Goal: Task Accomplishment & Management: Manage account settings

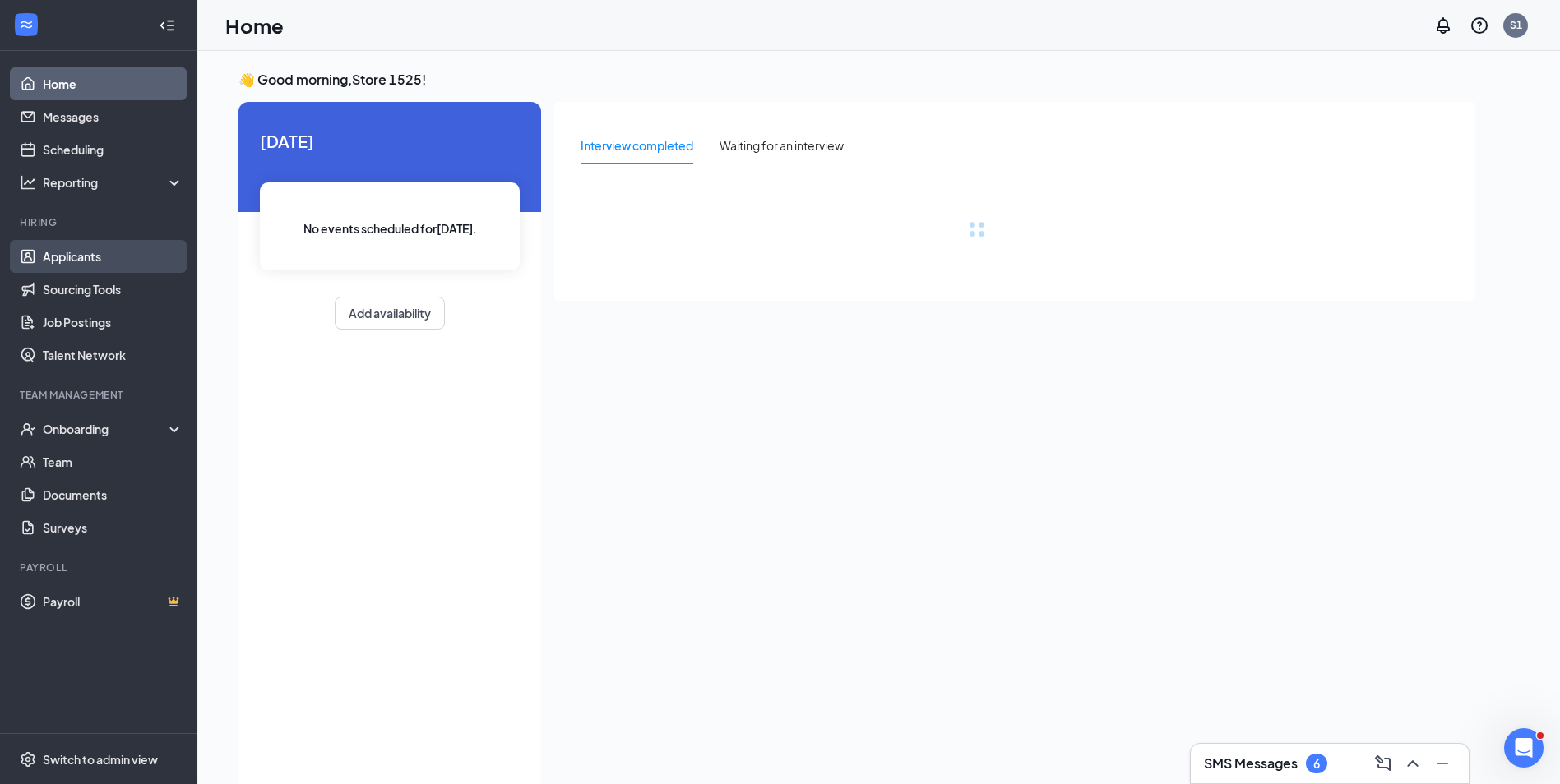
click at [58, 257] on link "Applicants" at bounding box center [113, 256] width 141 height 33
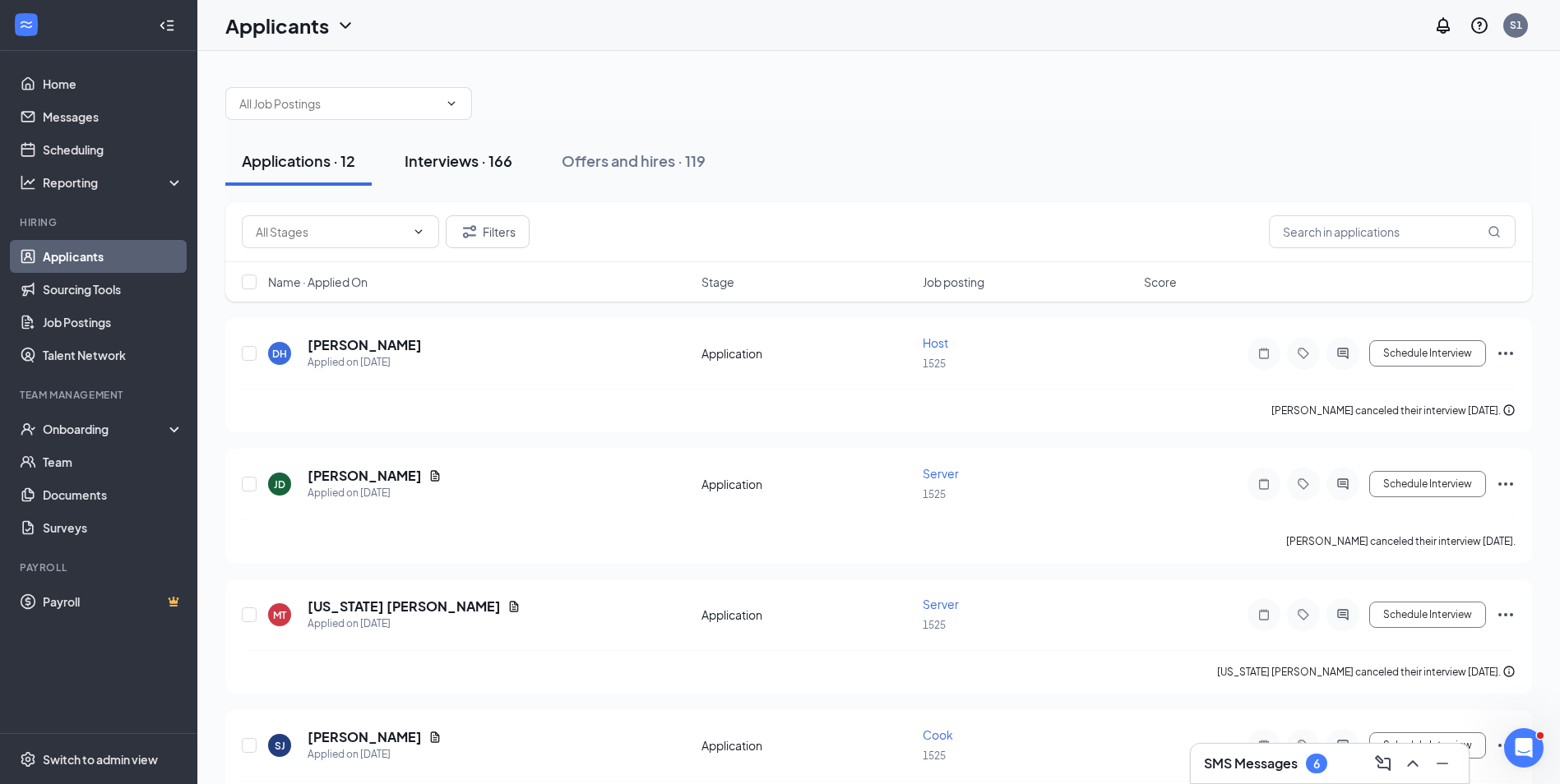
click at [451, 152] on div "Interviews · 166" at bounding box center [458, 160] width 108 height 21
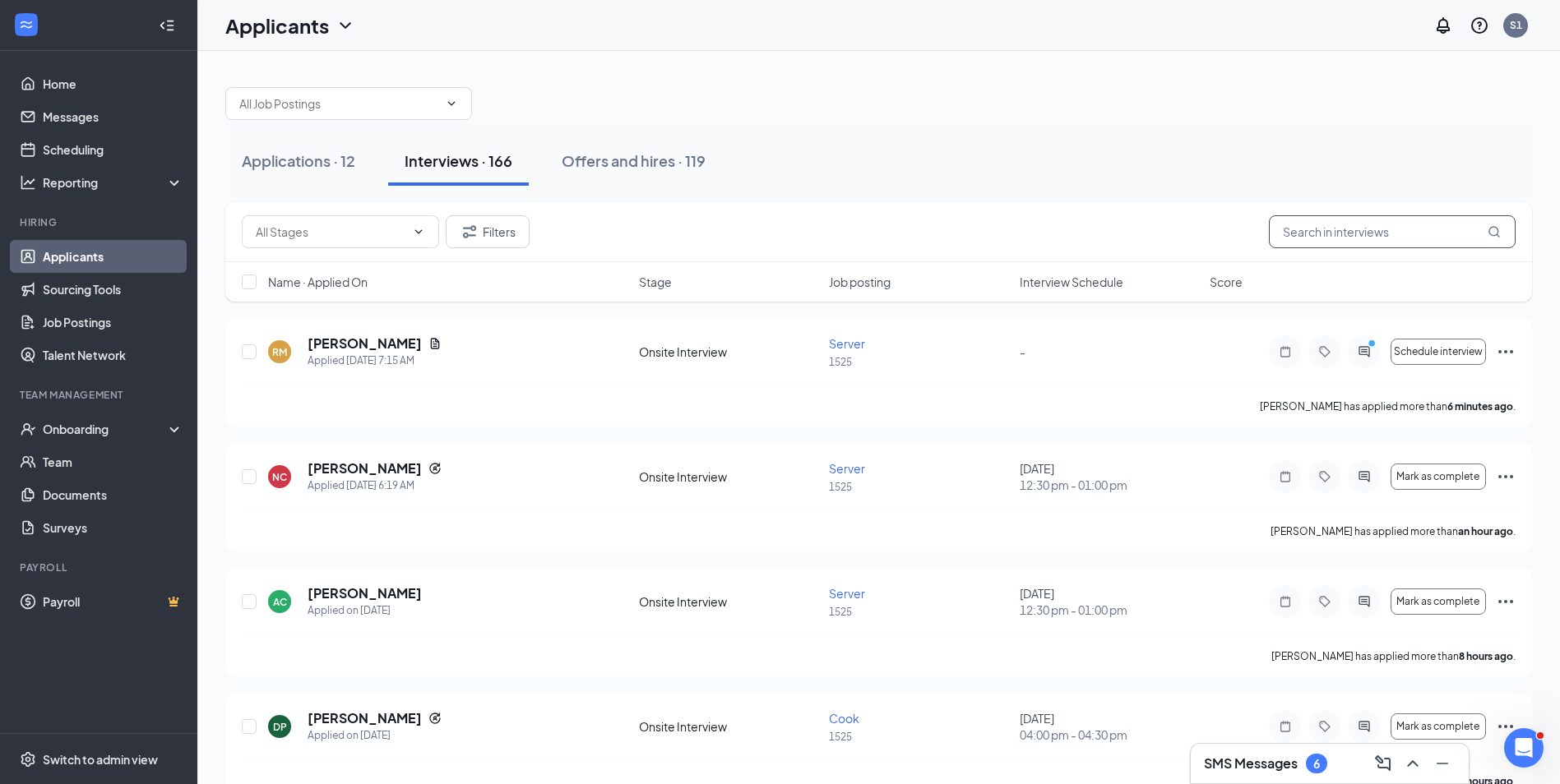
click at [1308, 224] on input "text" at bounding box center [1392, 232] width 247 height 33
type input "m"
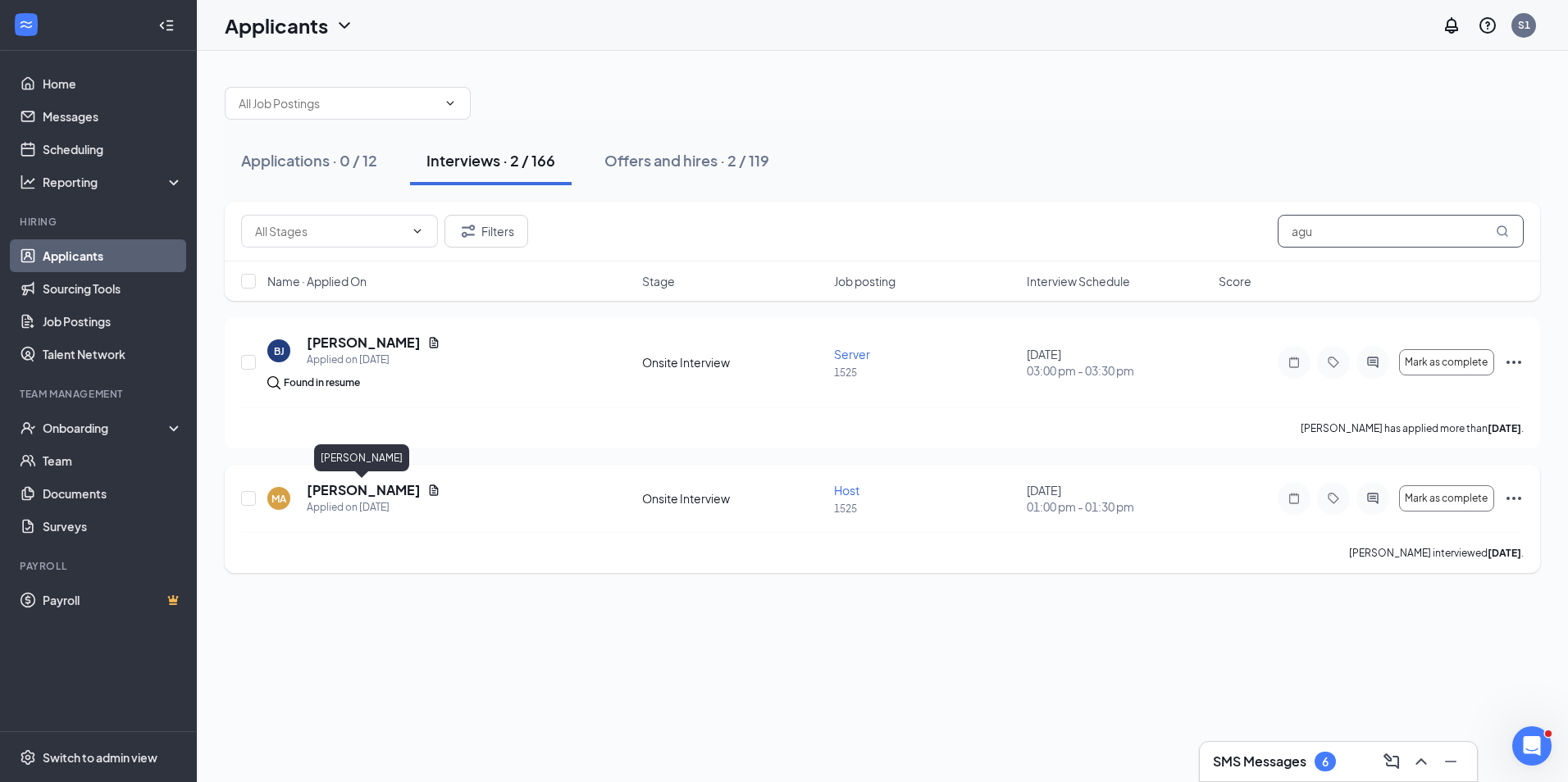
type input "agu"
click at [356, 488] on h5 "[PERSON_NAME]" at bounding box center [363, 490] width 114 height 18
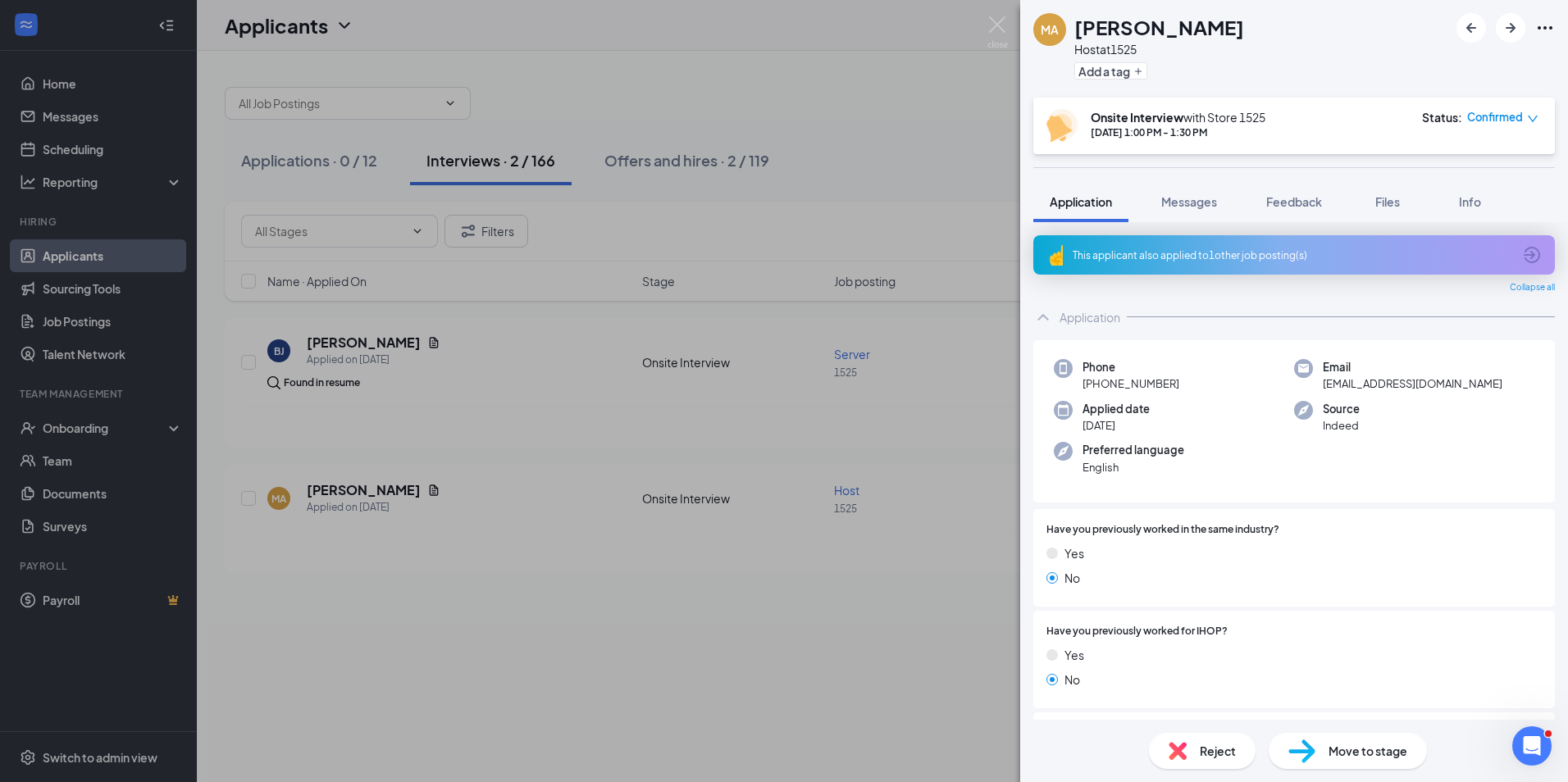
click at [1541, 30] on icon "Ellipses" at bounding box center [1545, 28] width 20 height 20
click at [1245, 36] on div "MA [PERSON_NAME] Host at 1525 Add a tag" at bounding box center [1294, 48] width 547 height 98
click at [1343, 750] on span "Move to stage" at bounding box center [1368, 751] width 79 height 18
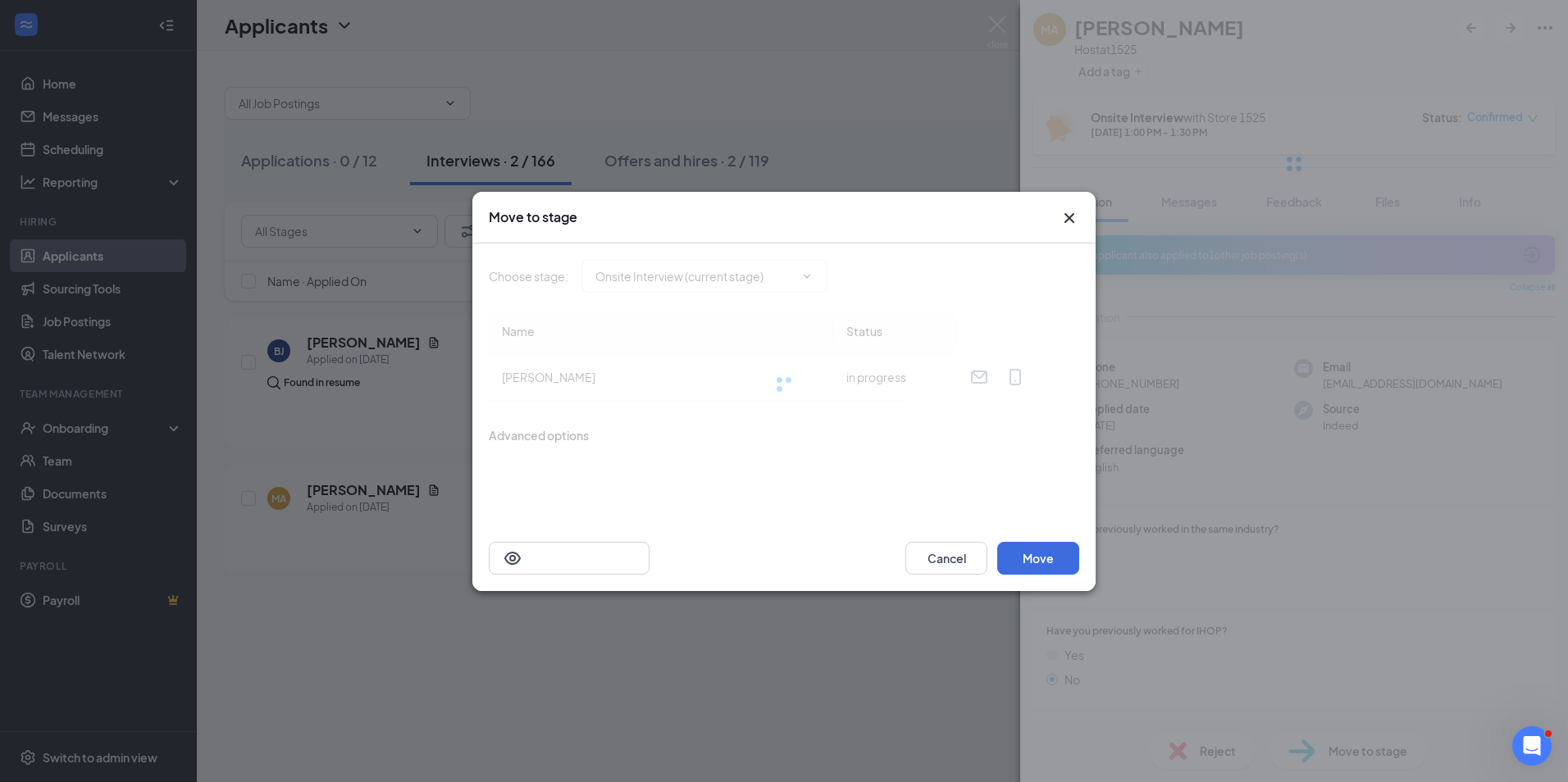
type input "Hiring Complete (final stage)"
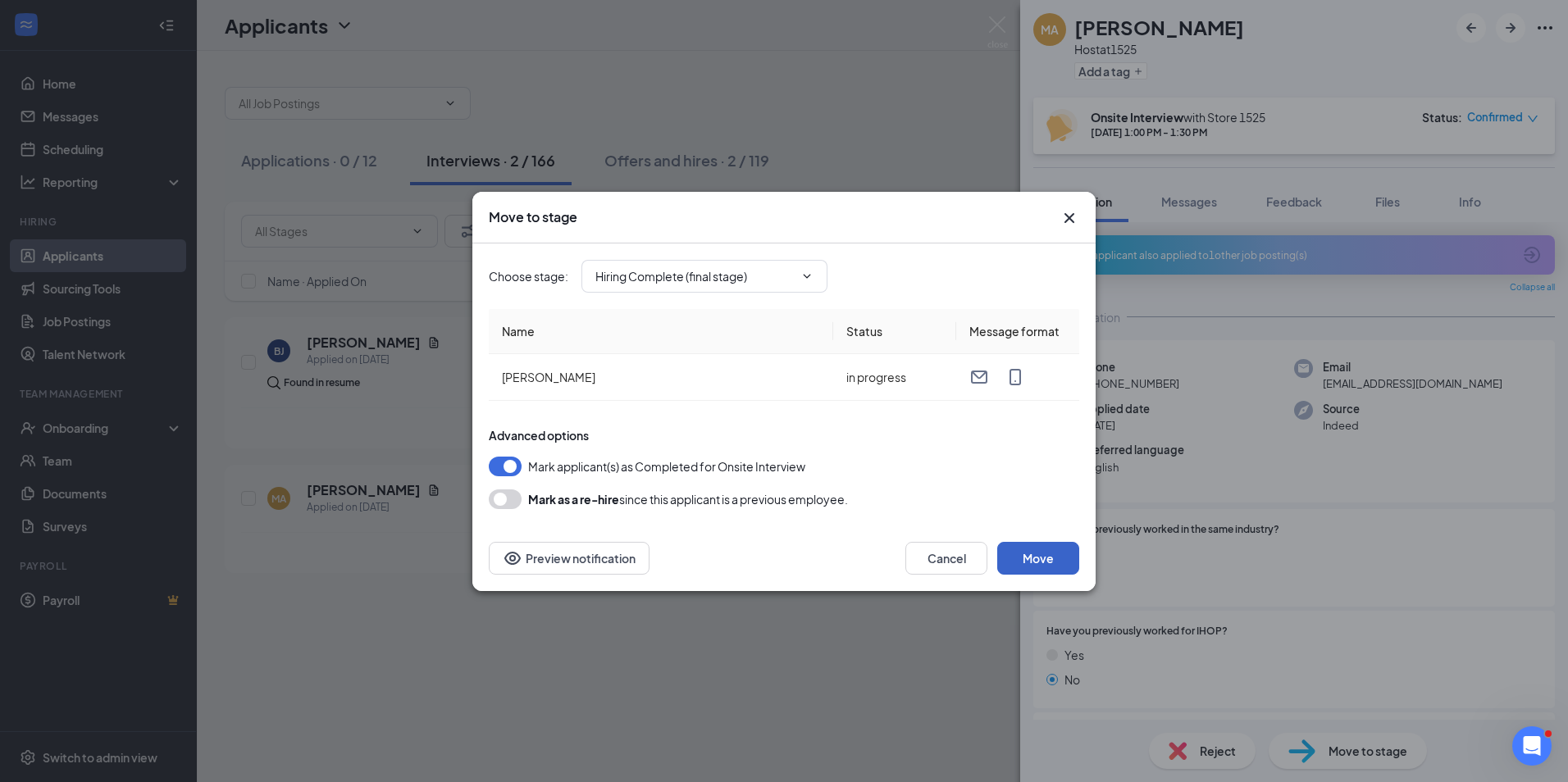
click at [1062, 565] on button "Move" at bounding box center [1038, 558] width 82 height 33
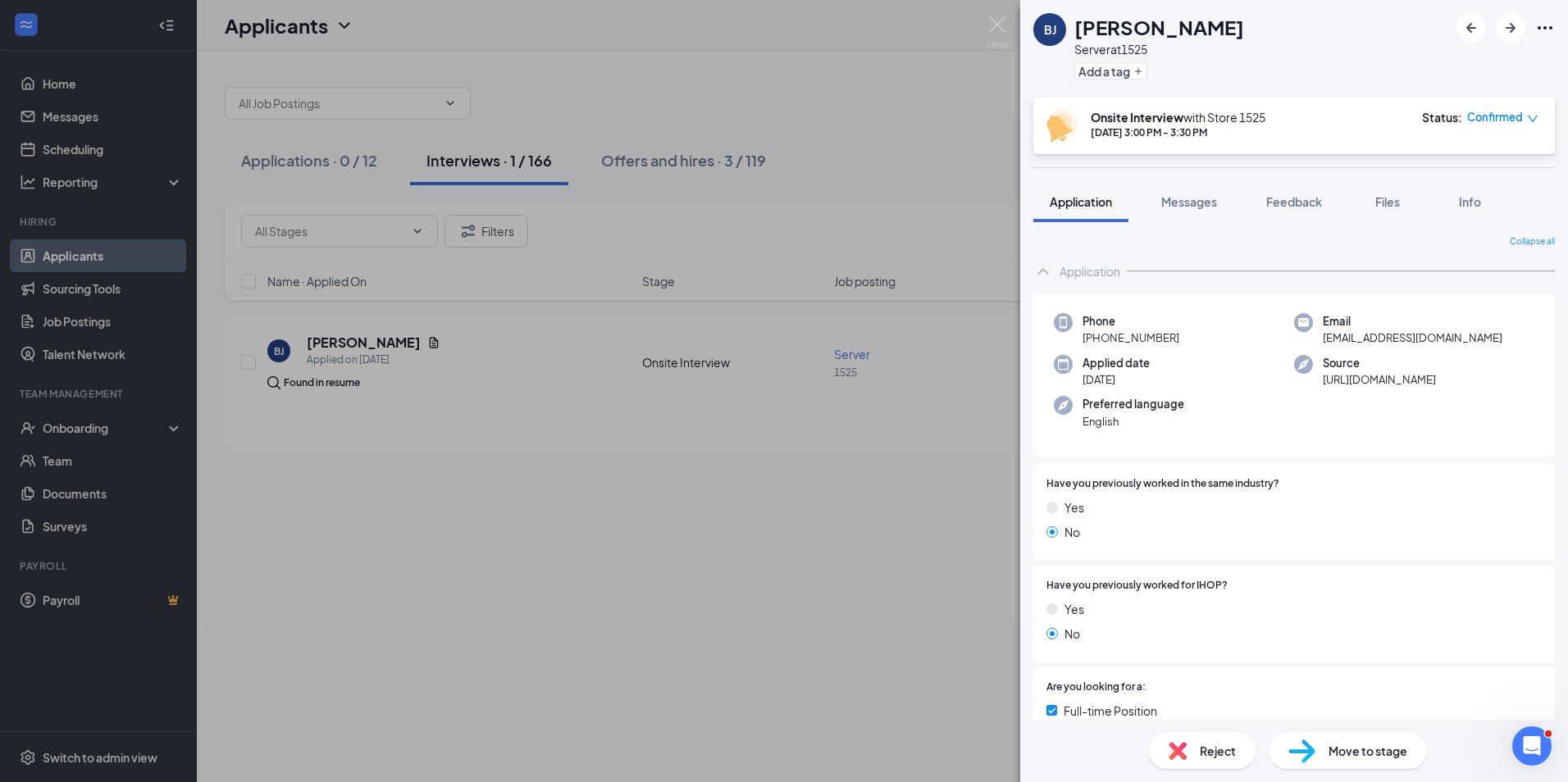
click at [81, 434] on div "[PERSON_NAME] [PERSON_NAME] Server at 1525 Add a tag Onsite Interview with Stor…" at bounding box center [784, 391] width 1568 height 782
click at [994, 26] on img at bounding box center [997, 32] width 21 height 32
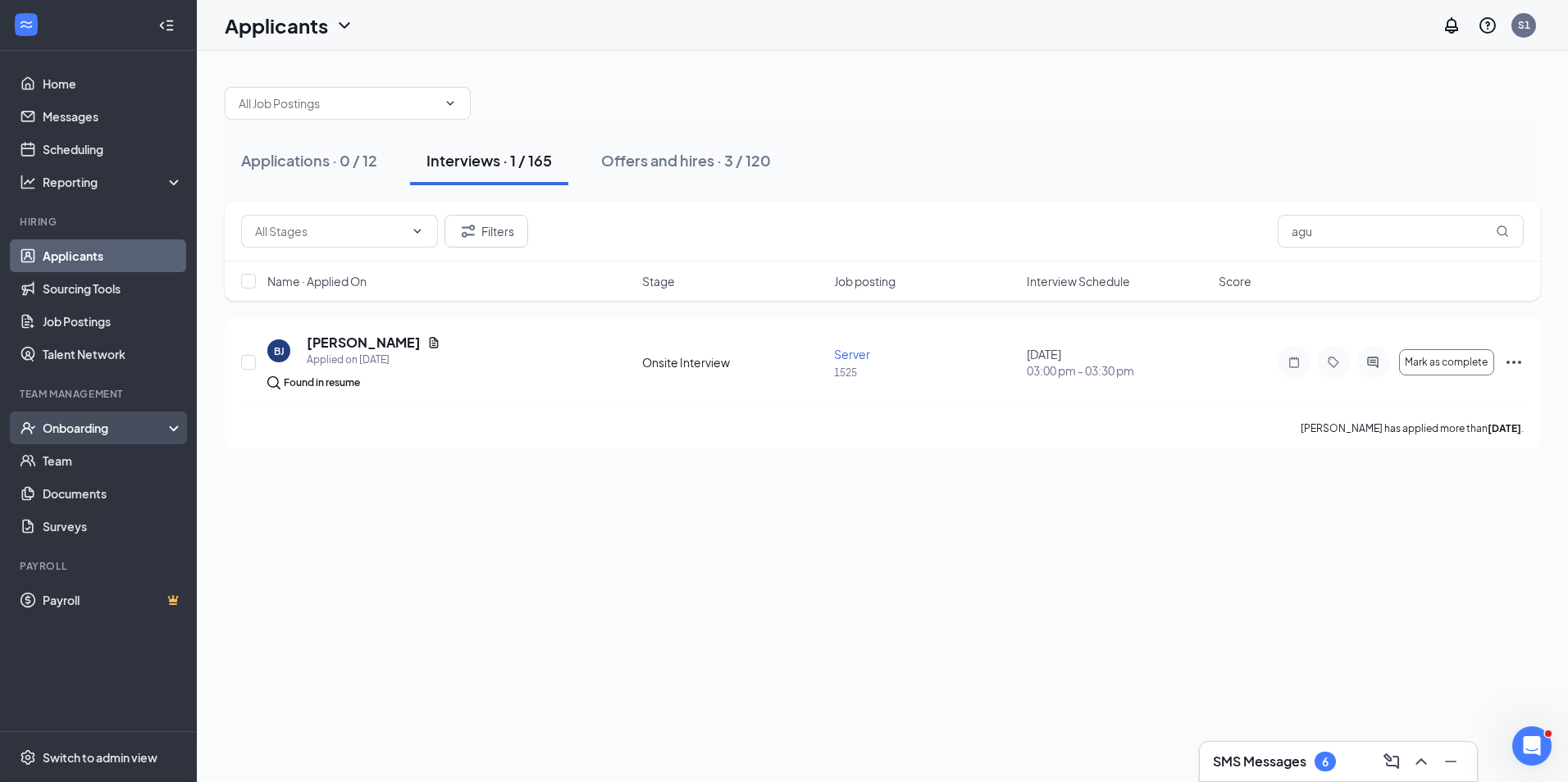
click at [93, 431] on div "Onboarding" at bounding box center [106, 428] width 126 height 16
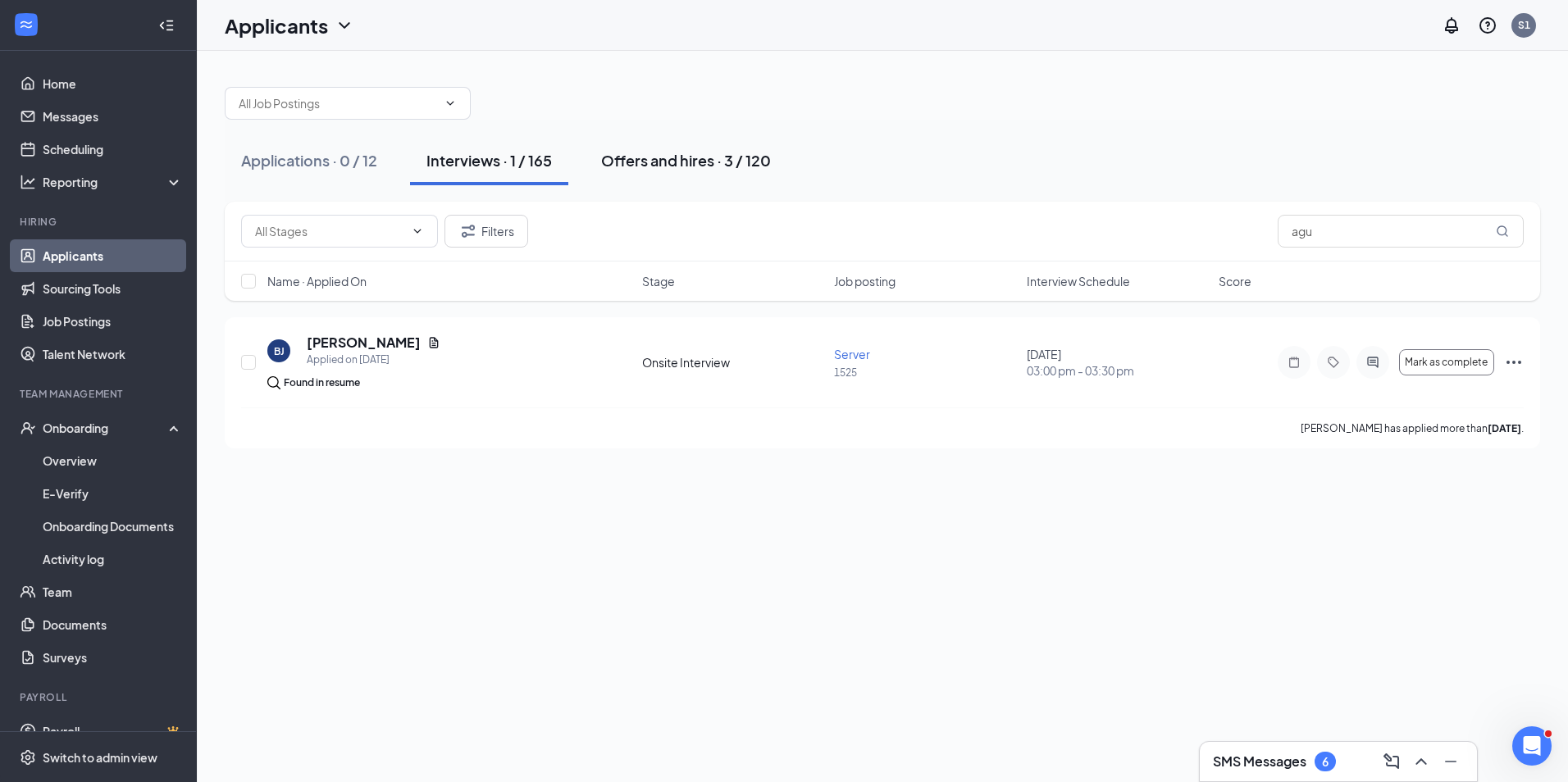
click at [683, 159] on div "Offers and hires · 3 / 120" at bounding box center [685, 159] width 169 height 21
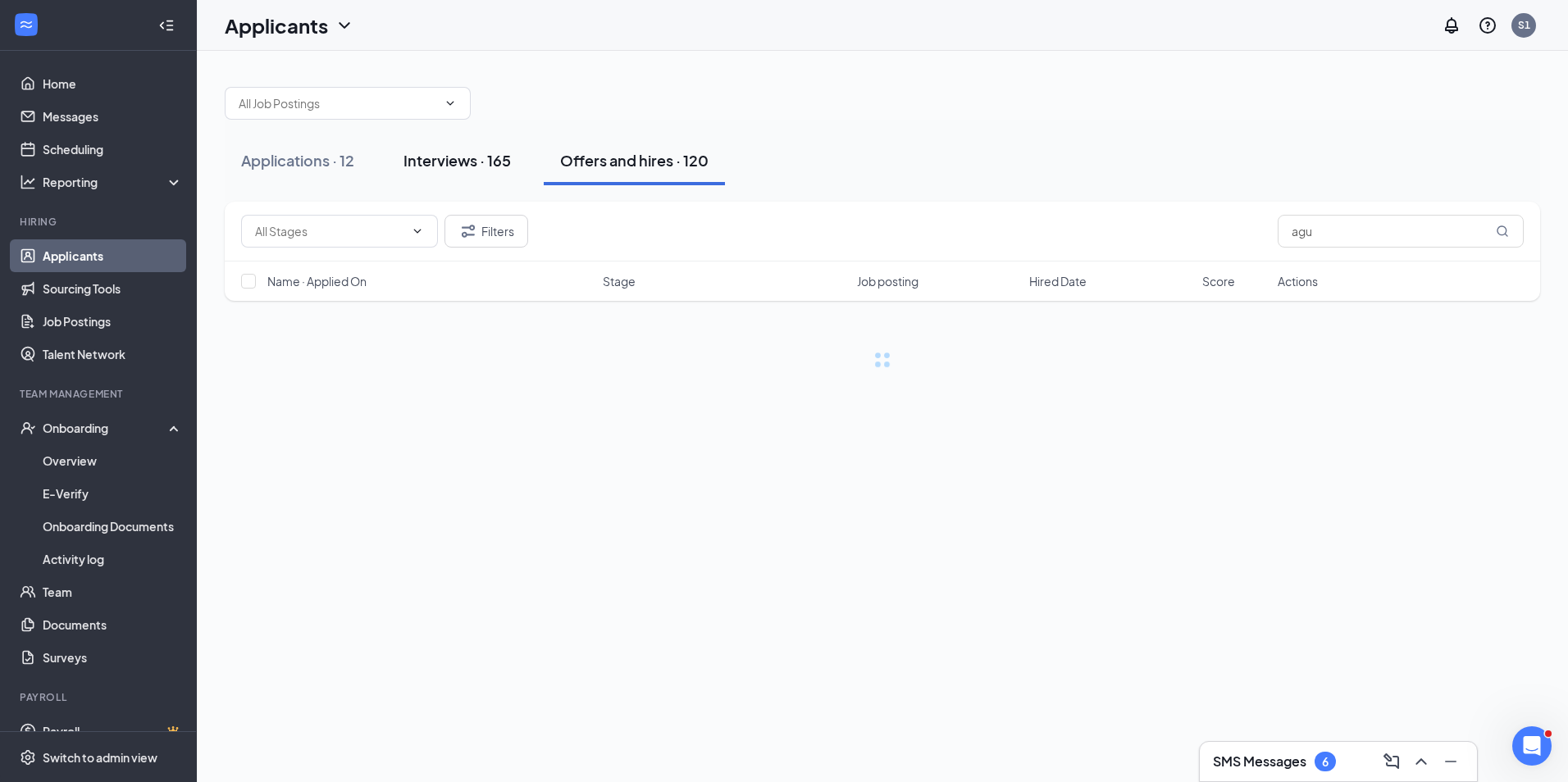
click at [447, 161] on div "Interviews · 165" at bounding box center [457, 159] width 108 height 21
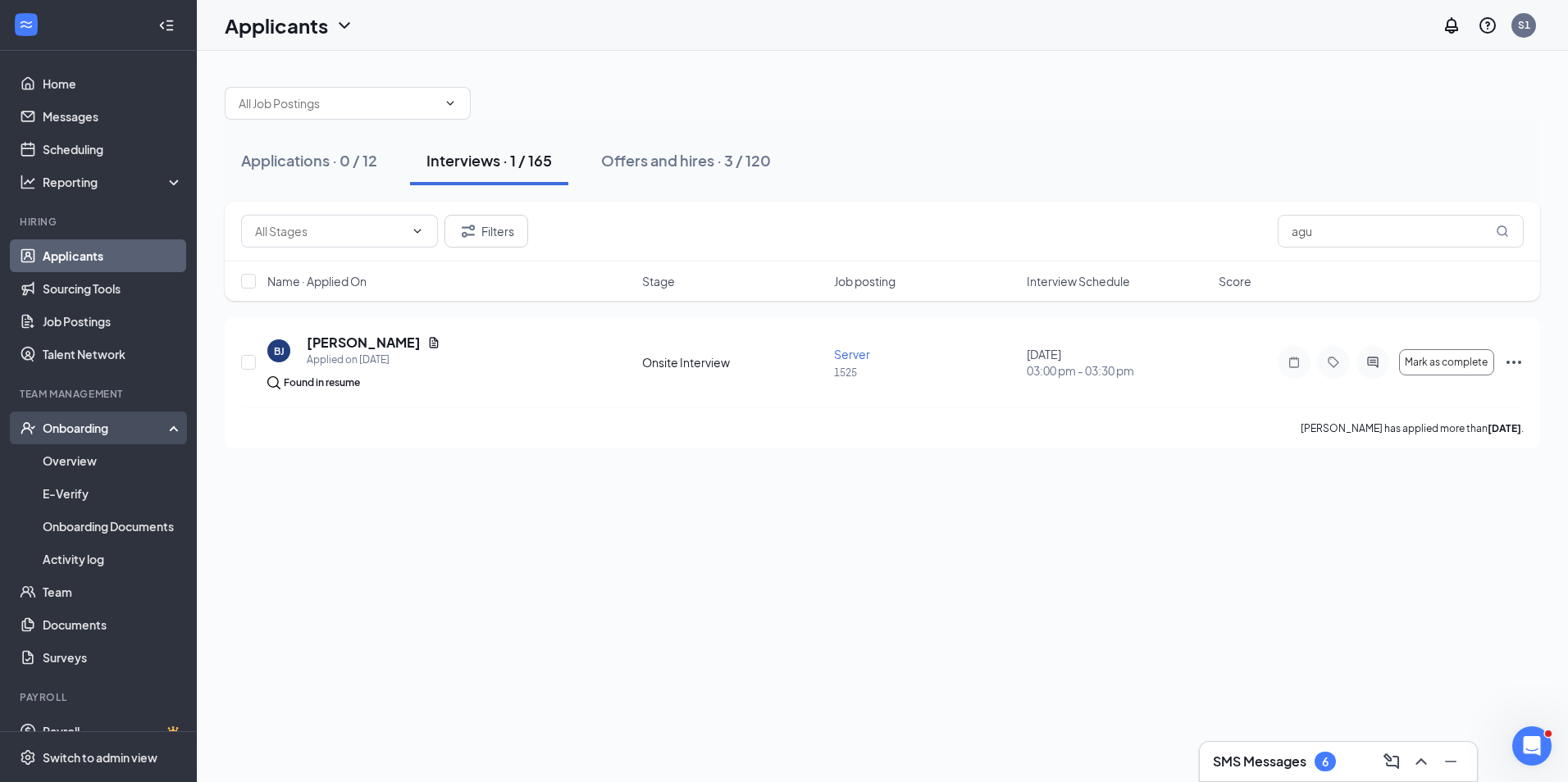
click at [82, 425] on div "Onboarding" at bounding box center [106, 428] width 126 height 16
click at [63, 455] on link "Overview" at bounding box center [113, 460] width 141 height 33
